Goal: Book appointment/travel/reservation

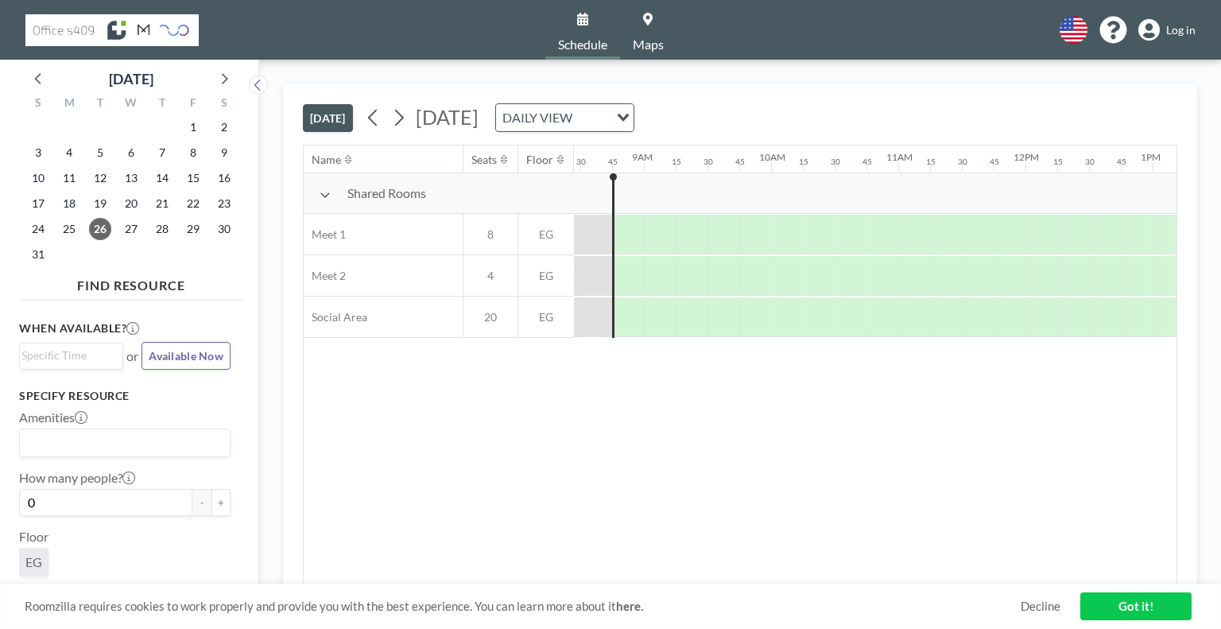
scroll to position [0, 1081]
drag, startPoint x: 659, startPoint y: 242, endPoint x: 809, endPoint y: 254, distance: 150.0
click at [662, 228] on div at bounding box center [654, 235] width 32 height 40
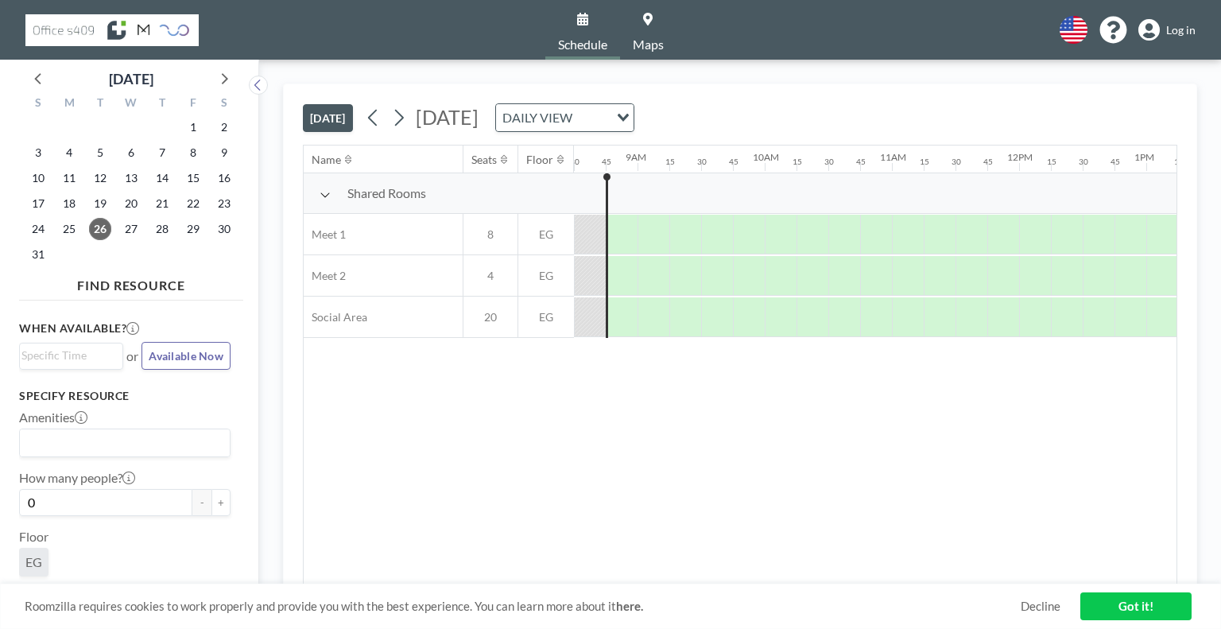
click at [1160, 30] on icon at bounding box center [1149, 30] width 21 height 22
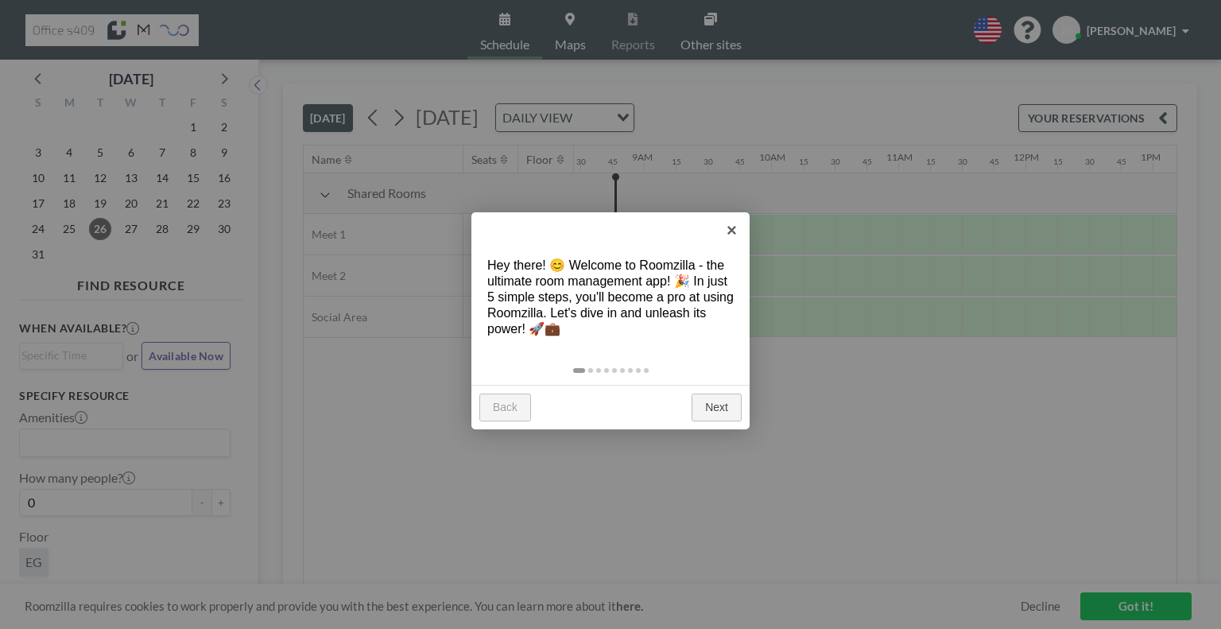
scroll to position [0, 1081]
click at [735, 227] on link "×" at bounding box center [732, 230] width 36 height 36
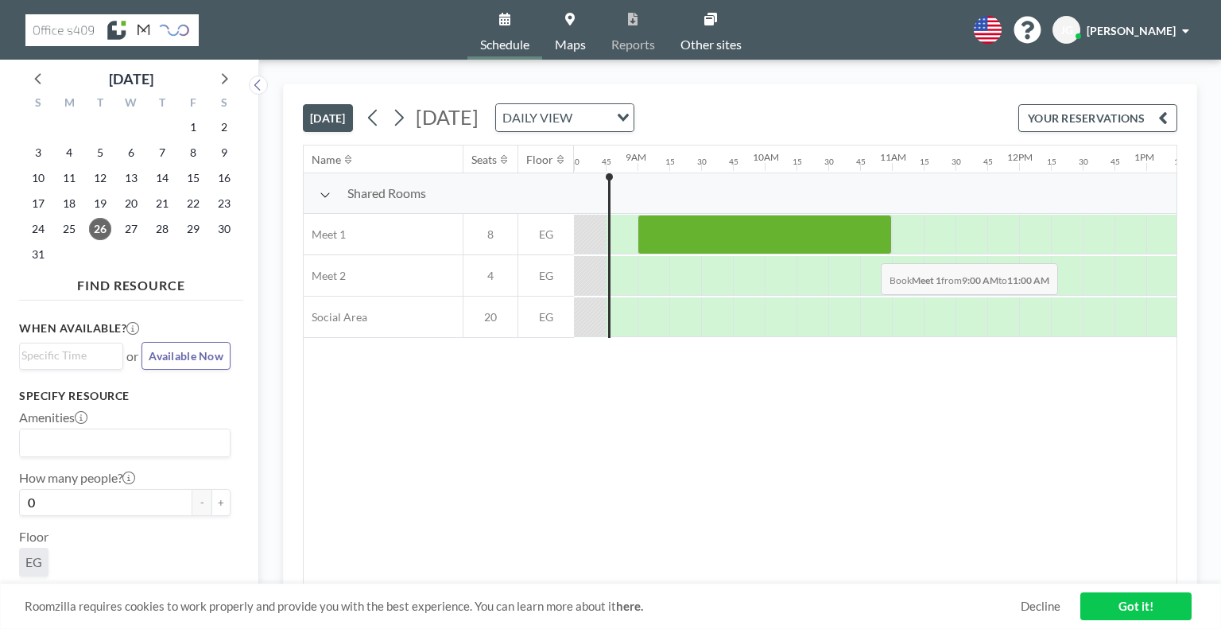
drag, startPoint x: 648, startPoint y: 240, endPoint x: 868, endPoint y: 250, distance: 220.5
click at [868, 250] on div at bounding box center [765, 235] width 254 height 40
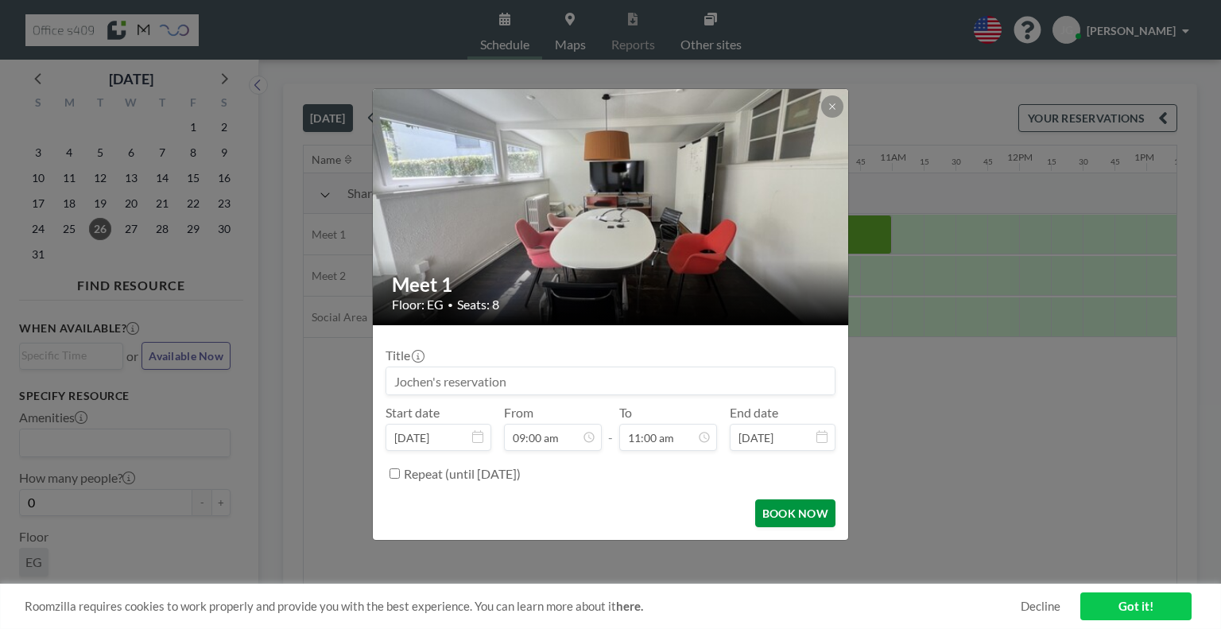
click at [776, 507] on button "BOOK NOW" at bounding box center [795, 513] width 80 height 28
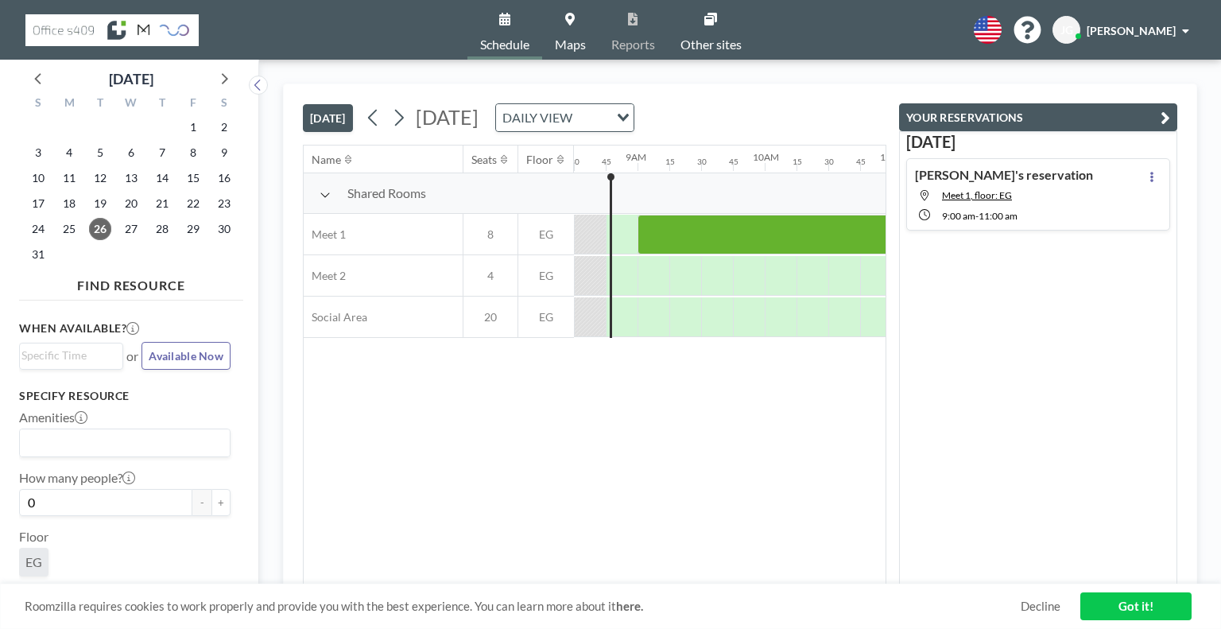
click at [1104, 613] on link "Got it!" at bounding box center [1136, 606] width 111 height 28
